Goal: Obtain resource: Download file/media

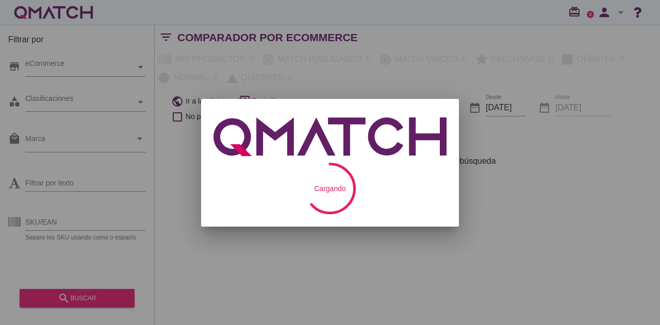
checkbox input "false"
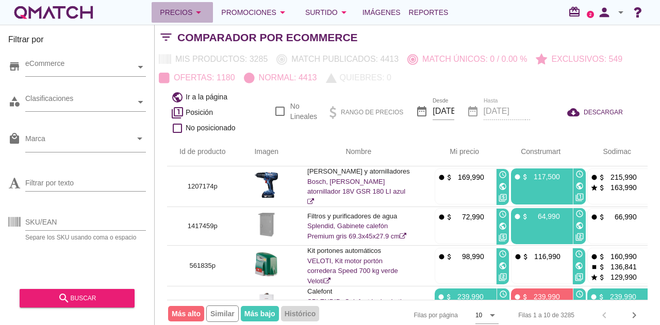
click at [184, 7] on div "Precios arrow_drop_down" at bounding box center [182, 12] width 45 height 12
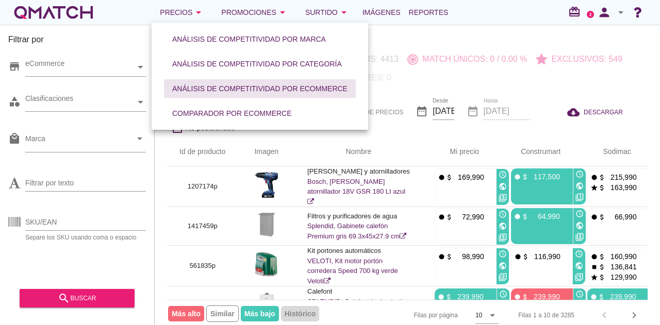
click at [189, 90] on div "Análisis de competitividad por eCommerce" at bounding box center [259, 89] width 175 height 11
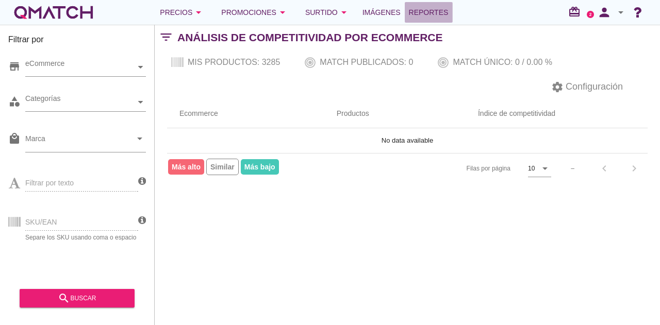
click at [445, 9] on span "Reportes" at bounding box center [429, 12] width 40 height 12
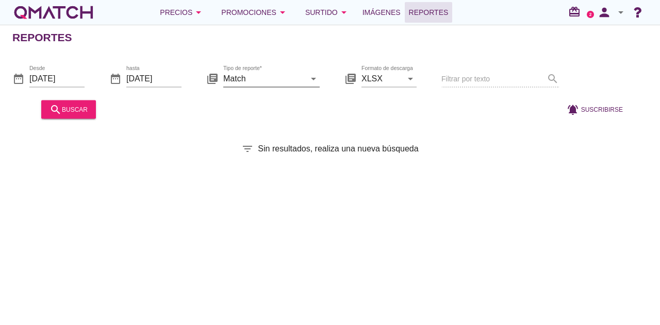
click at [313, 78] on icon "arrow_drop_down" at bounding box center [313, 78] width 12 height 12
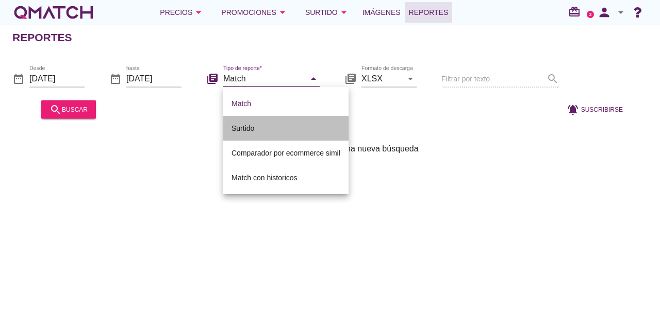
click at [259, 127] on div "Surtido" at bounding box center [286, 128] width 109 height 12
type input "Surtido"
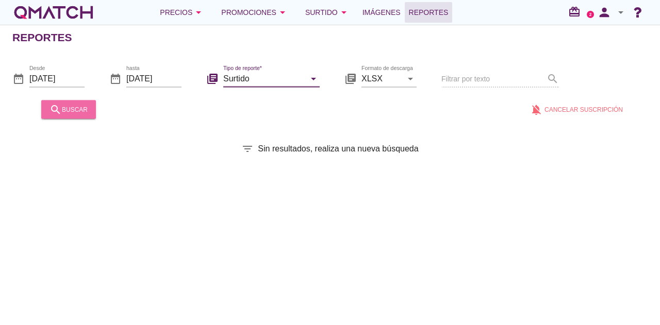
click at [78, 116] on button "search buscar" at bounding box center [68, 109] width 55 height 19
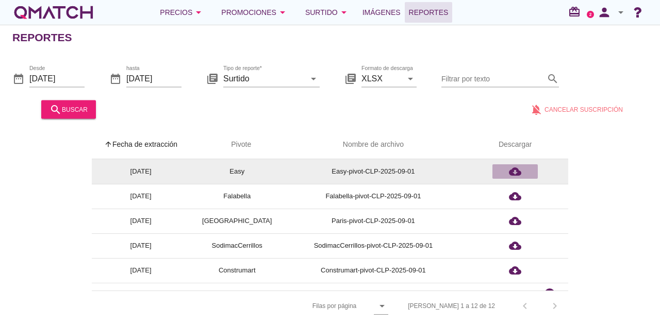
click at [518, 173] on icon "cloud_download" at bounding box center [515, 172] width 12 height 12
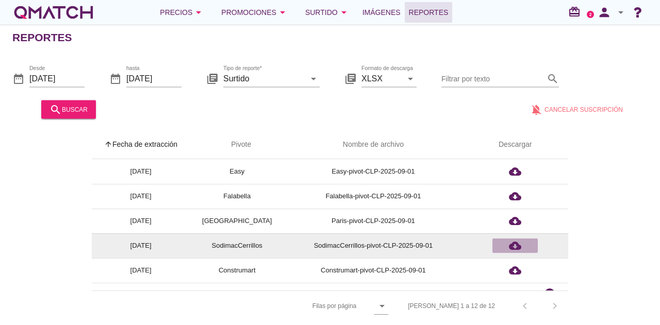
click at [513, 248] on icon "cloud_download" at bounding box center [515, 246] width 12 height 12
